Goal: Check status: Check status

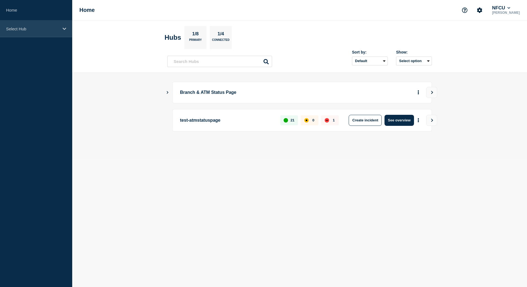
click at [25, 29] on p "Select Hub" at bounding box center [32, 28] width 53 height 5
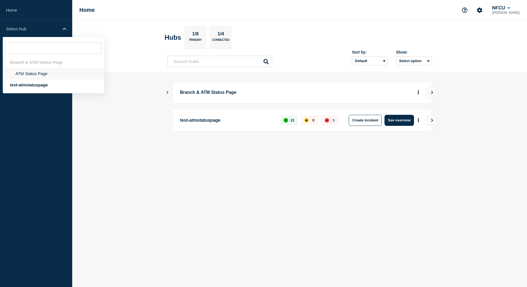
click at [40, 72] on li "ATM Status Page" at bounding box center [53, 73] width 101 height 11
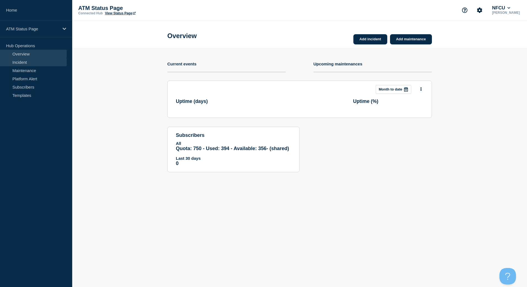
click at [50, 64] on link "Incident" at bounding box center [33, 62] width 67 height 8
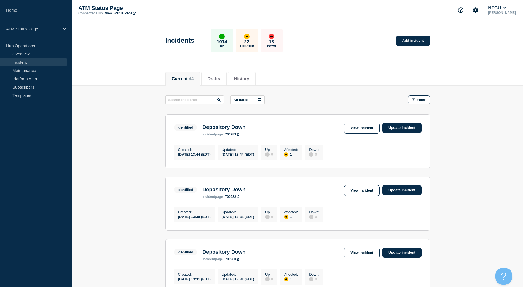
click at [306, 71] on div "Current 44 Drafts History" at bounding box center [297, 75] width 264 height 19
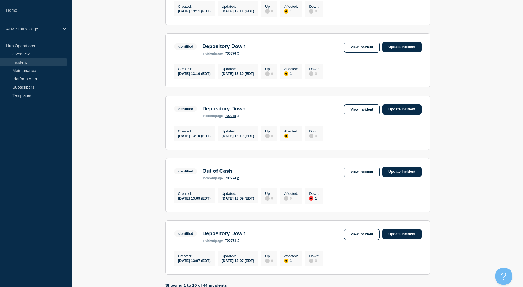
scroll to position [539, 0]
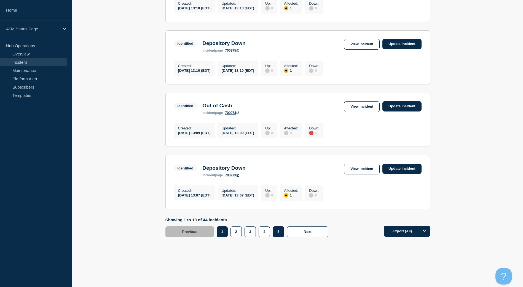
click at [278, 229] on button "5" at bounding box center [277, 231] width 11 height 11
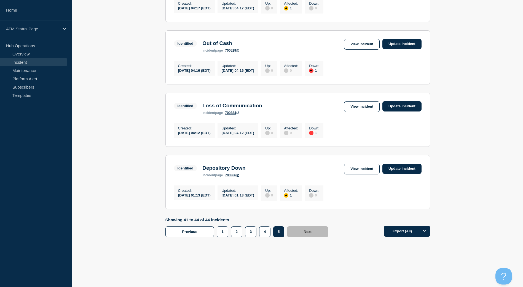
scroll to position [154, 0]
